Goal: Task Accomplishment & Management: Use online tool/utility

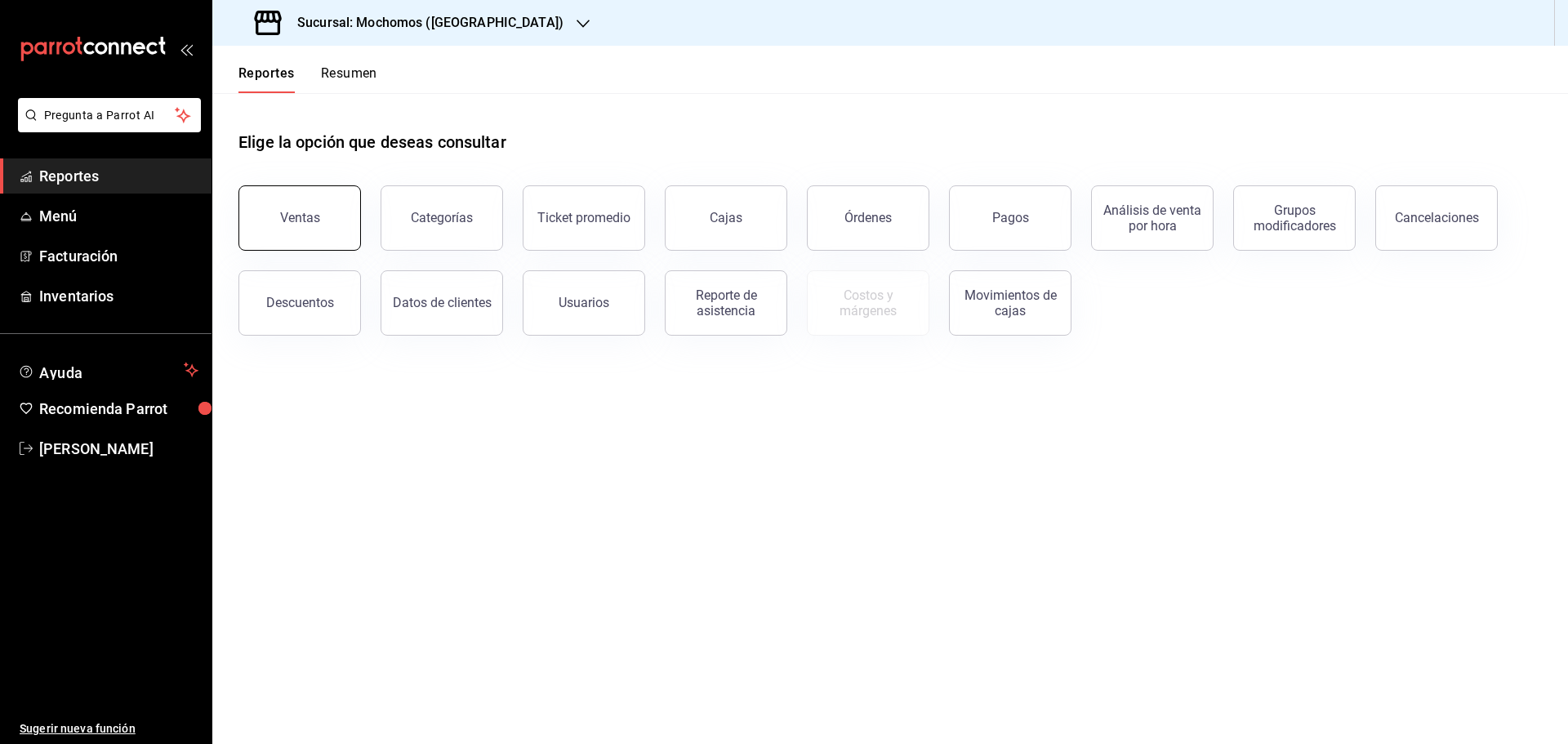
click at [305, 220] on div "Ventas" at bounding box center [300, 218] width 40 height 16
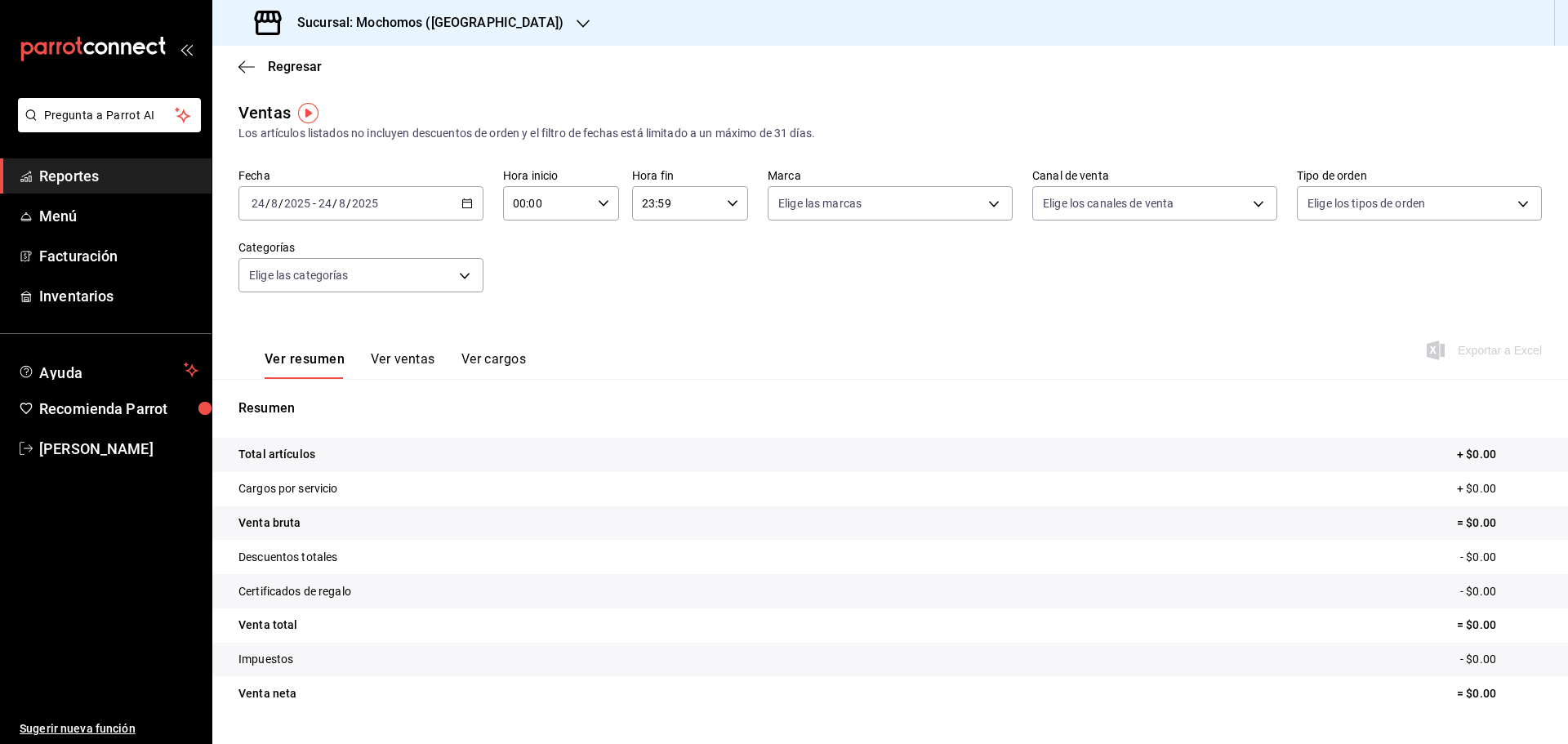
click at [465, 200] on icon "button" at bounding box center [467, 204] width 12 height 12
click at [322, 395] on span "Rango de fechas" at bounding box center [315, 400] width 127 height 18
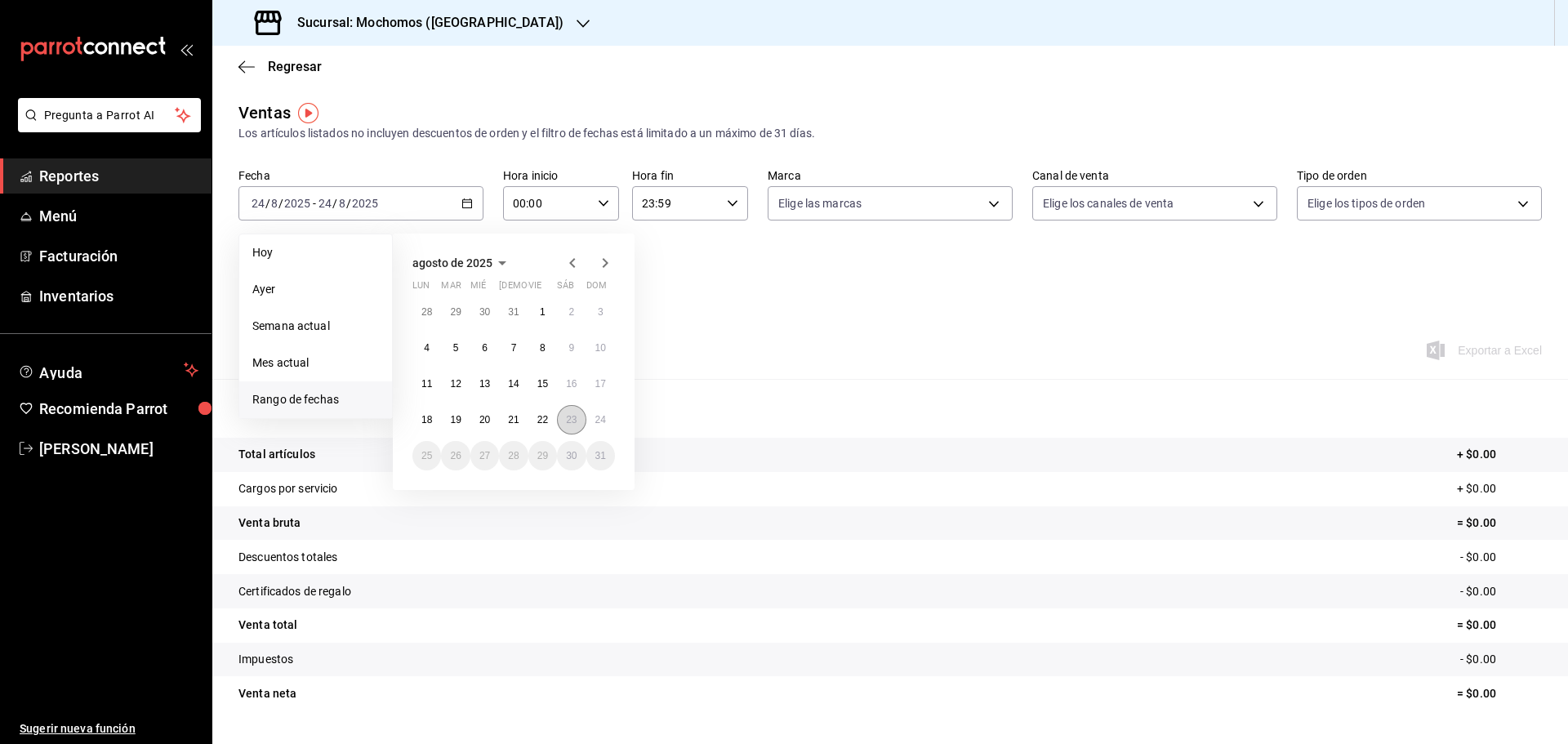
click at [570, 412] on button "23" at bounding box center [570, 420] width 28 height 29
click at [596, 410] on button "24" at bounding box center [600, 420] width 28 height 29
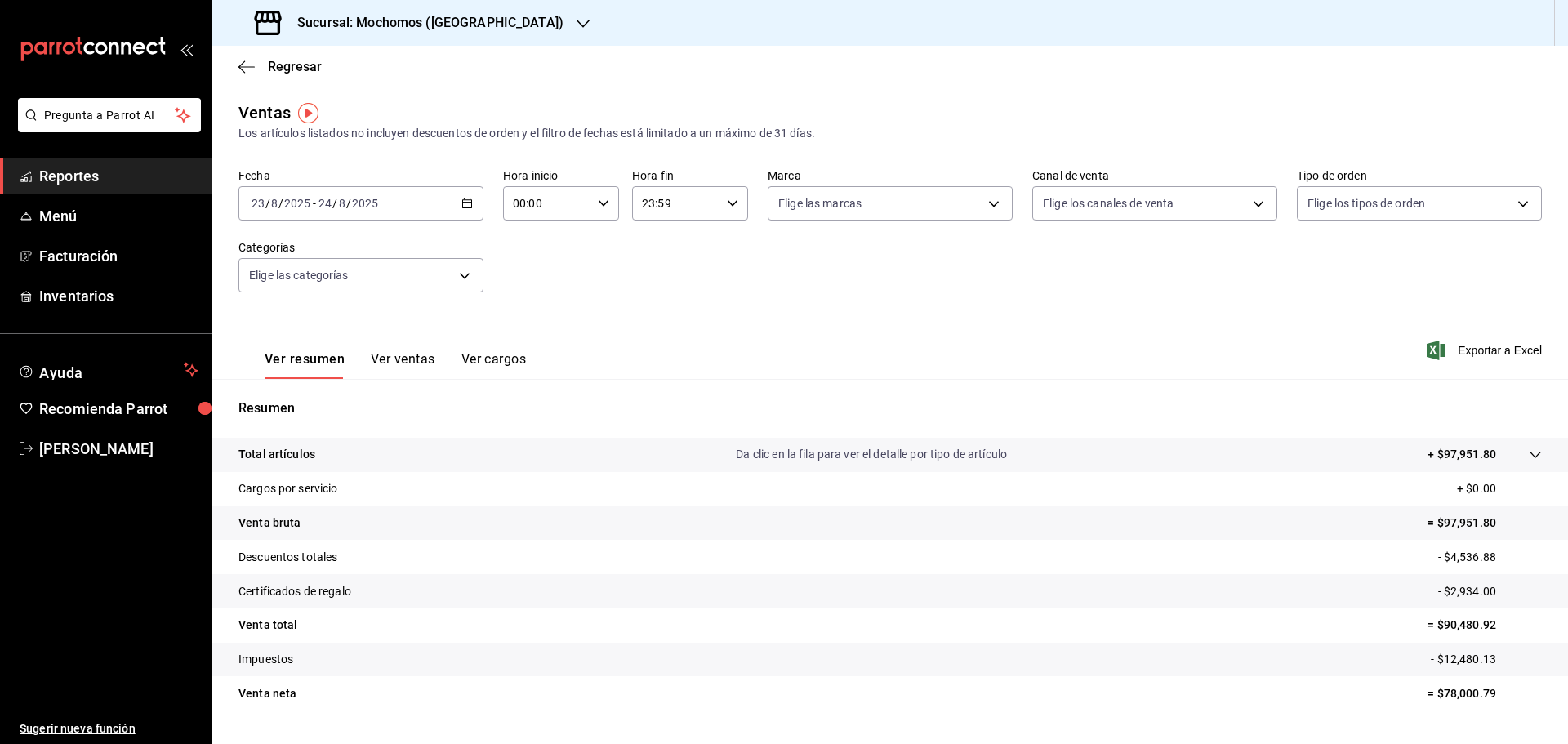
click at [598, 200] on icon "button" at bounding box center [603, 204] width 12 height 12
click at [528, 275] on span "05" at bounding box center [529, 278] width 32 height 13
type input "05:00"
click at [729, 202] on div at bounding box center [784, 372] width 1568 height 744
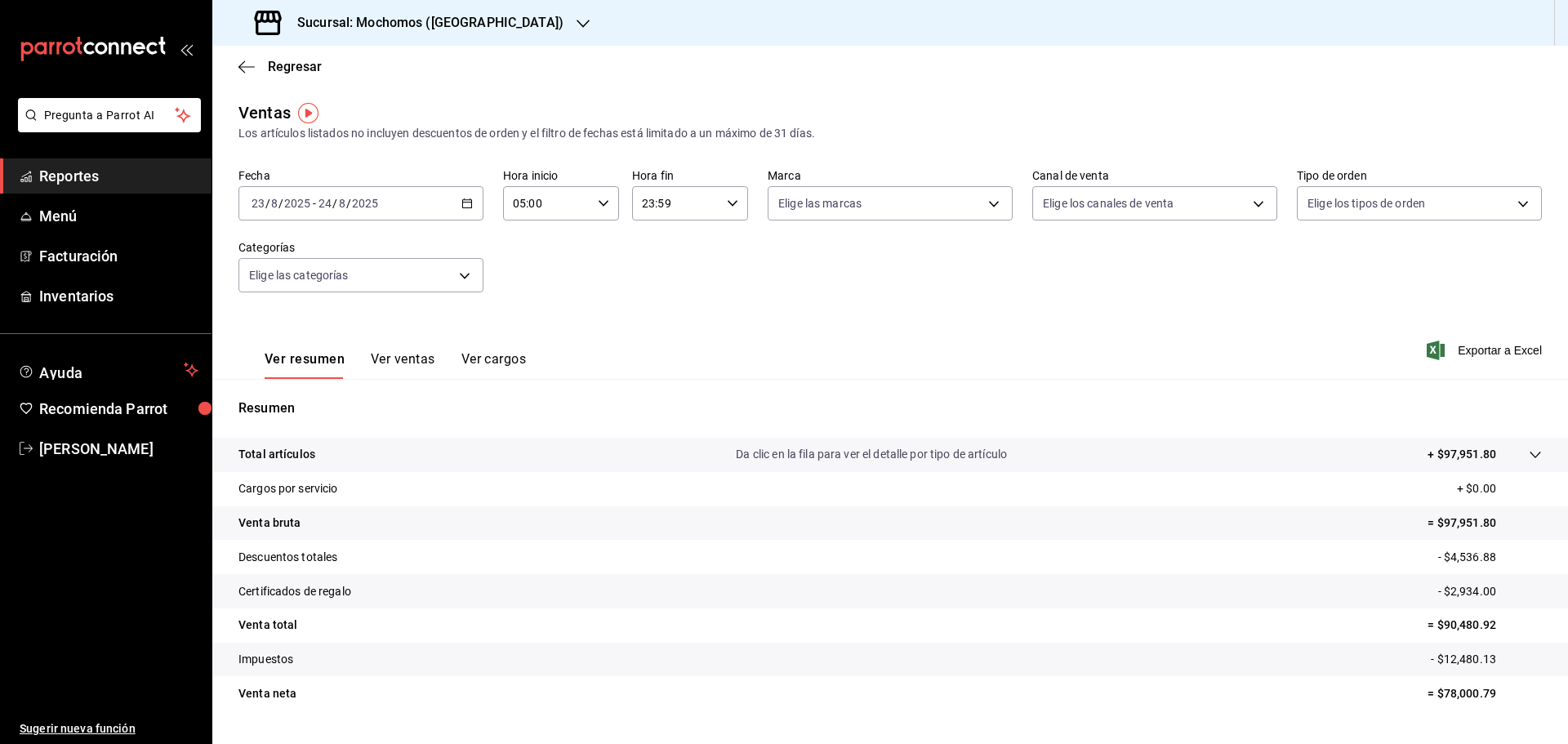
click at [729, 202] on icon "button" at bounding box center [733, 204] width 12 height 12
click at [657, 279] on span "05" at bounding box center [657, 283] width 32 height 13
type input "05:59"
click at [1473, 348] on div at bounding box center [784, 372] width 1568 height 744
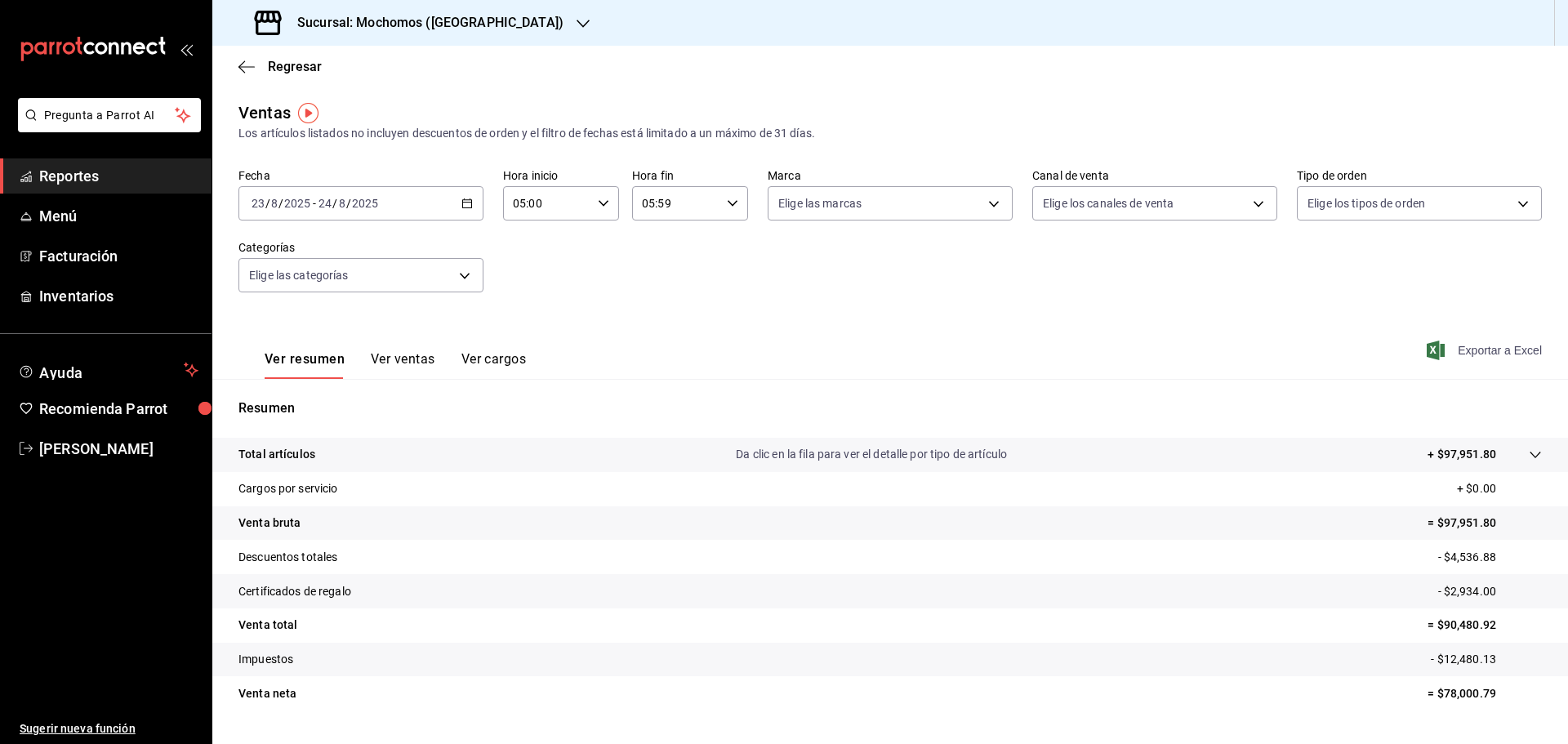
click at [1473, 347] on span "Exportar a Excel" at bounding box center [1485, 351] width 112 height 19
click at [576, 22] on icon "button" at bounding box center [582, 23] width 13 height 13
click at [269, 59] on div "Ryoshi ([GEOGRAPHIC_DATA])" at bounding box center [335, 71] width 245 height 37
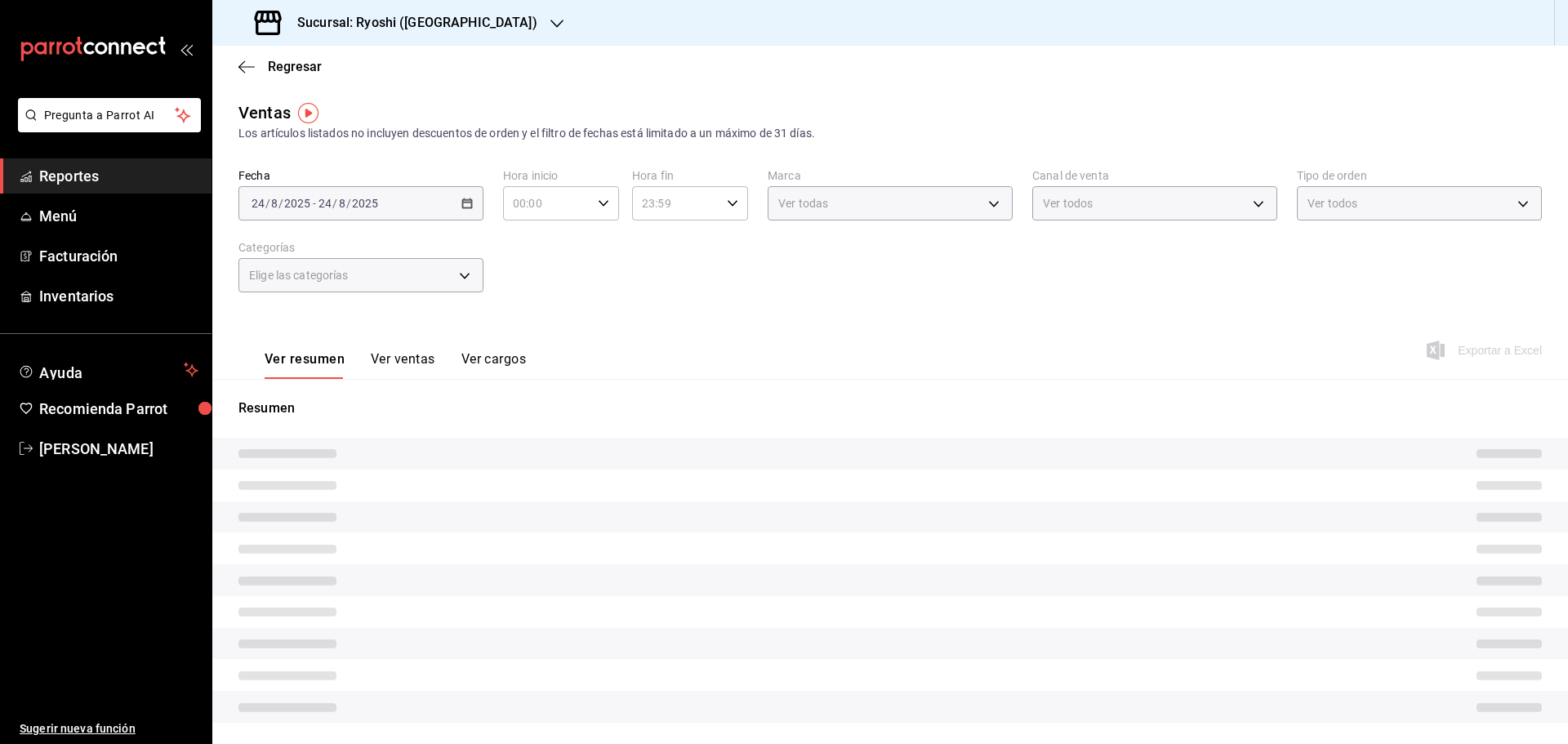
type input "05:00"
type input "05:59"
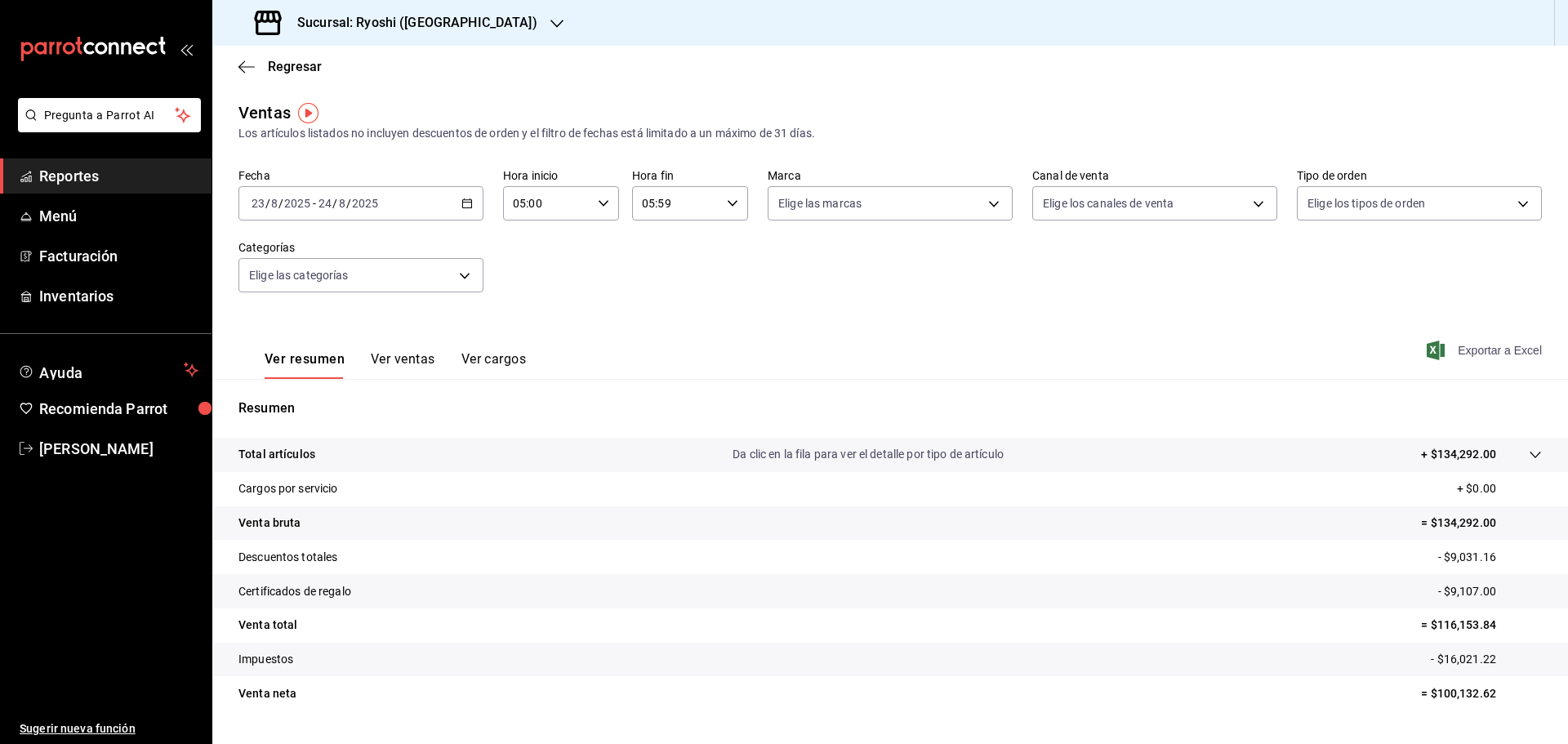
click at [1470, 348] on span "Exportar a Excel" at bounding box center [1485, 351] width 112 height 19
